Goal: Browse casually: Explore the website without a specific task or goal

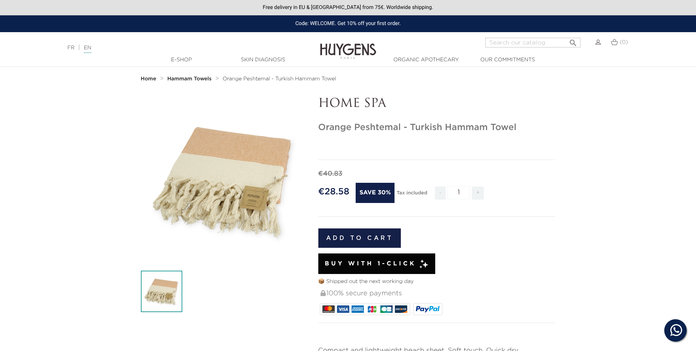
click at [353, 38] on img at bounding box center [348, 45] width 56 height 29
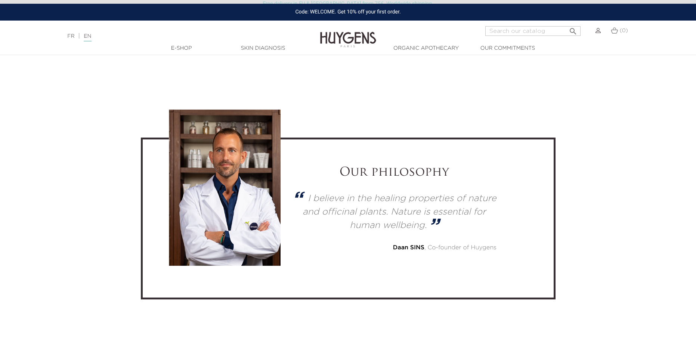
scroll to position [2204, 0]
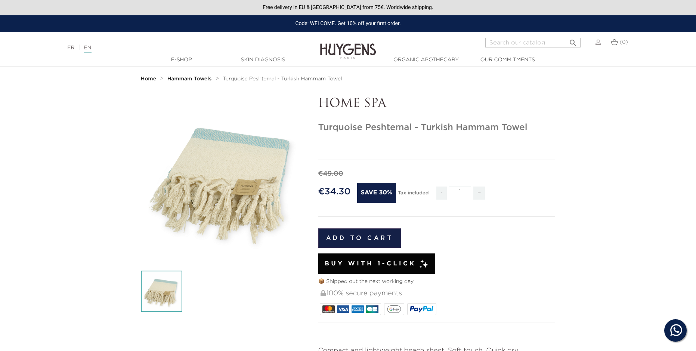
click at [344, 37] on img at bounding box center [348, 45] width 56 height 29
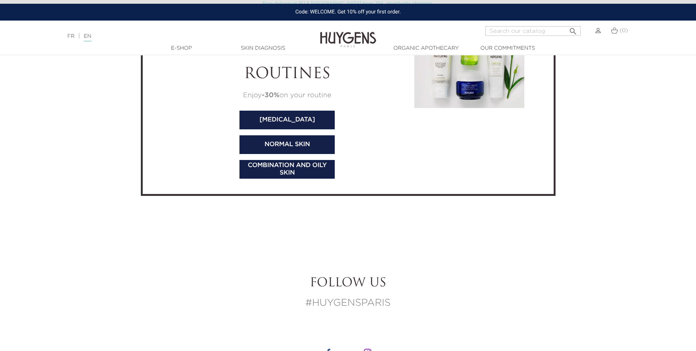
scroll to position [2802, 0]
